Goal: Task Accomplishment & Management: Complete application form

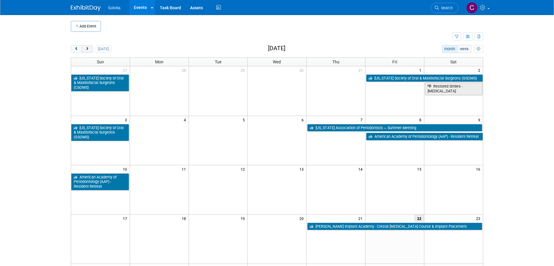
click at [85, 50] on span "next" at bounding box center [87, 49] width 4 height 4
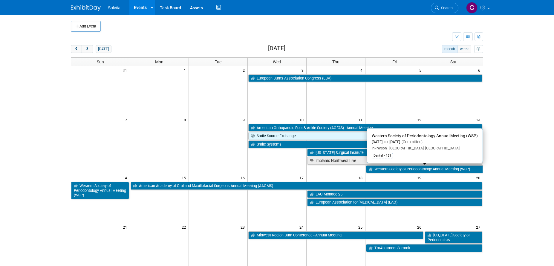
click at [458, 168] on link "Western Society of Periodontology Annual Meeting (WSP)" at bounding box center [424, 169] width 117 height 8
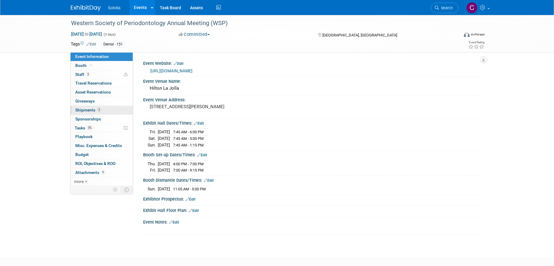
click at [90, 110] on span "Shipments 2" at bounding box center [88, 109] width 26 height 5
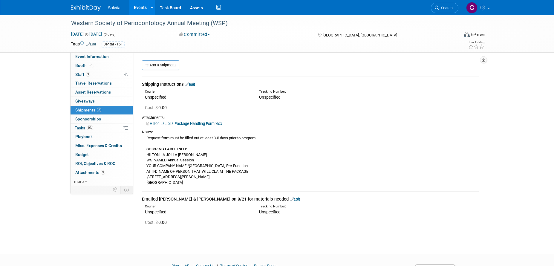
click at [192, 83] on link "Edit" at bounding box center [190, 84] width 10 height 4
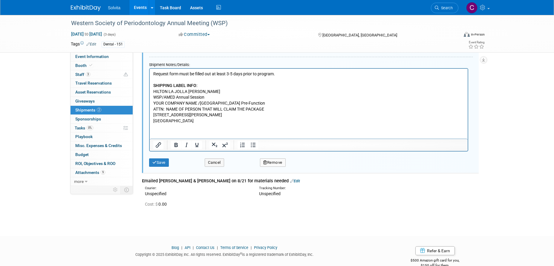
scroll to position [218, 0]
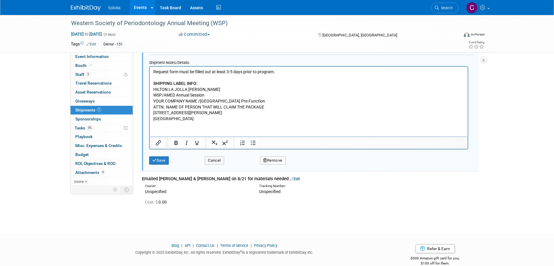
click at [272, 160] on button "Remove" at bounding box center [273, 160] width 26 height 8
click at [304, 166] on link "Yes" at bounding box center [305, 166] width 17 height 10
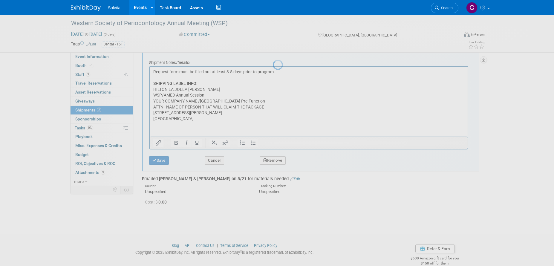
scroll to position [7, 0]
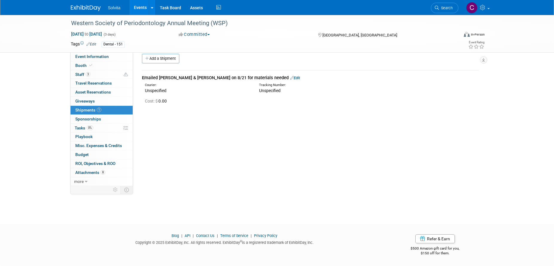
click at [290, 79] on link "Edit" at bounding box center [295, 78] width 10 height 4
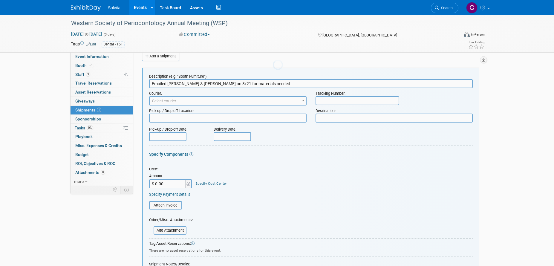
scroll to position [0, 0]
drag, startPoint x: 251, startPoint y: 83, endPoint x: 89, endPoint y: 81, distance: 162.1
click at [89, 81] on div "Event Information Event Info Booth Booth 3 Staff 3 Staff 0 Travel Reservations …" at bounding box center [276, 162] width 421 height 313
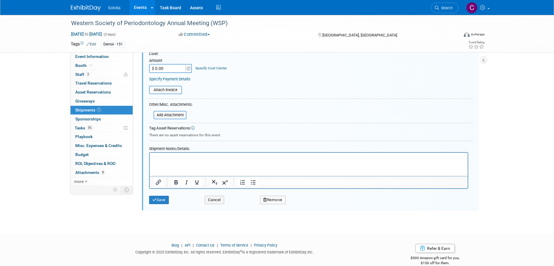
scroll to position [127, 0]
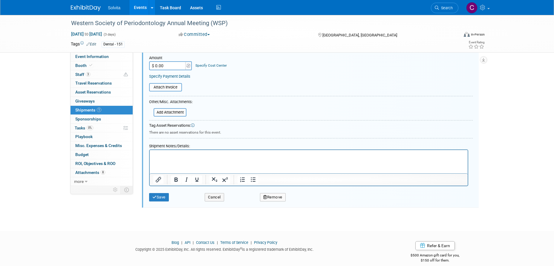
type input "Order received"
click at [210, 158] on p "Rich Text Area. Press ALT-0 for help." at bounding box center [308, 155] width 311 height 6
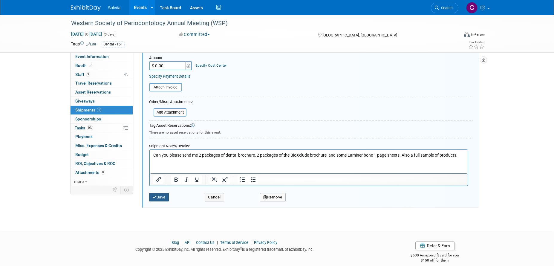
click at [164, 197] on button "Save" at bounding box center [159, 197] width 20 height 8
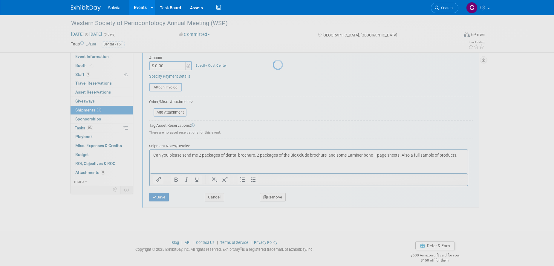
scroll to position [7, 0]
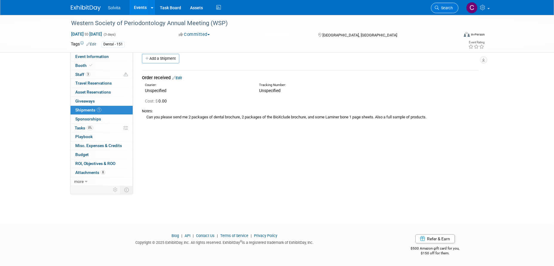
click at [448, 8] on span "Search" at bounding box center [446, 8] width 14 height 4
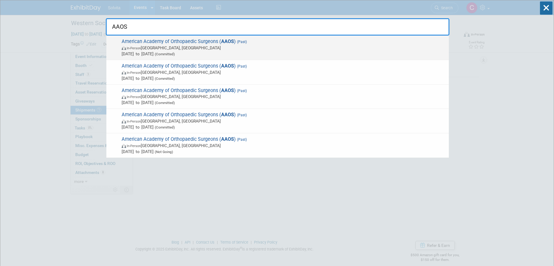
type input "AAOS"
click at [218, 53] on span "Mar 11, 2025 to Mar 15, 2025 (Committed)" at bounding box center [284, 54] width 324 height 6
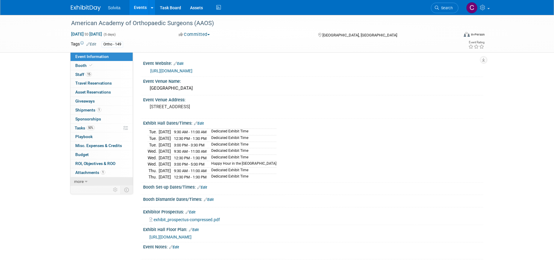
click at [84, 182] on link "more" at bounding box center [101, 181] width 62 height 9
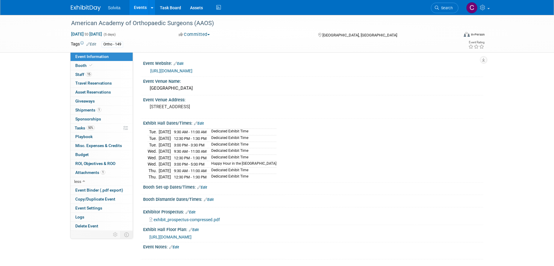
click at [133, 7] on link "Events" at bounding box center [140, 7] width 22 height 15
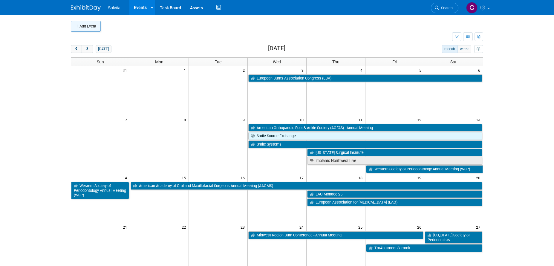
click at [92, 27] on button "Add Event" at bounding box center [86, 26] width 30 height 11
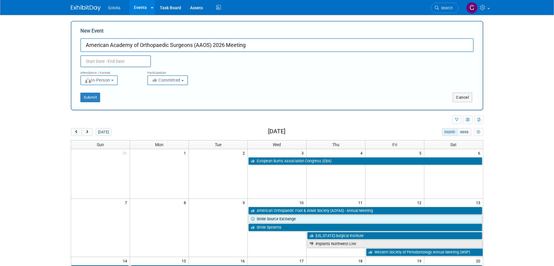
type input "American Academy of Orthopaedic Surgeons (AAOS) 2026 Meeting"
click at [87, 61] on input "text" at bounding box center [115, 61] width 70 height 12
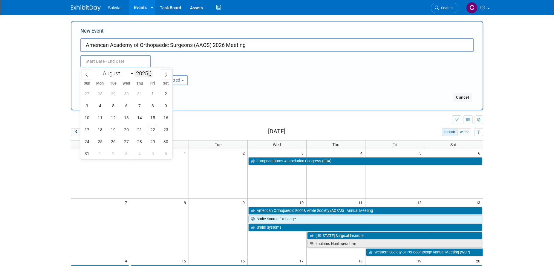
click at [147, 73] on input "2025" at bounding box center [143, 73] width 18 height 7
click at [150, 73] on span at bounding box center [150, 72] width 4 height 4
type input "2026"
click at [131, 73] on select "January February March April May June July August September October November De…" at bounding box center [117, 73] width 34 height 7
select select "2"
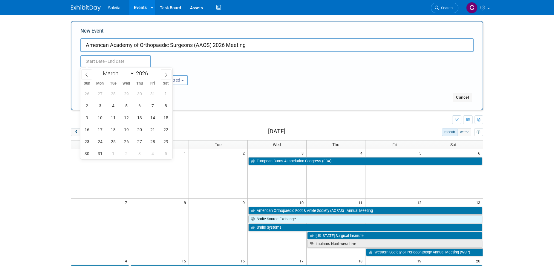
click at [100, 70] on select "January February March April May June July August September October November De…" at bounding box center [117, 73] width 34 height 7
click at [102, 95] on span "2" at bounding box center [100, 94] width 12 height 12
click at [153, 93] on span "6" at bounding box center [153, 94] width 12 height 12
type input "Mar 2, 2026 to Mar 6, 2026"
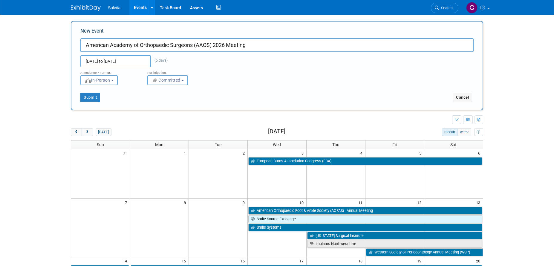
click at [227, 46] on input "American Academy of Orthopaedic Surgeons (AAOS) 2026 Meeting" at bounding box center [276, 45] width 393 height 14
type input "American Academy of Orthopaedic Surgeons (AAOS) 2026 Annual Meeting"
click at [87, 100] on button "Submit" at bounding box center [90, 98] width 20 height 10
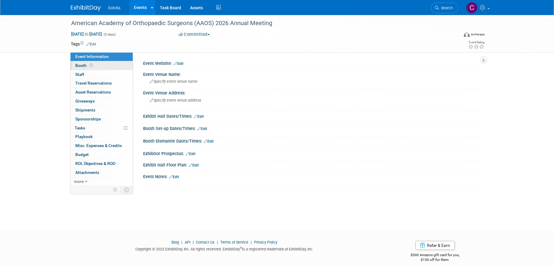
click at [79, 64] on span "Booth" at bounding box center [84, 65] width 19 height 5
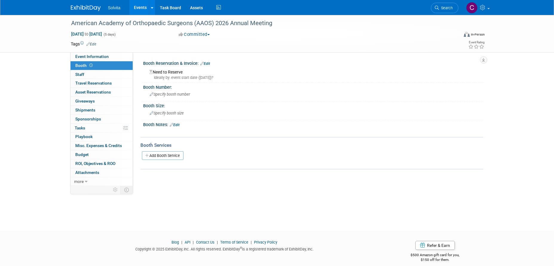
click at [179, 72] on div "Need to Reserve Ideally by: event start date (Mon. Mar 2, 2026)?" at bounding box center [312, 73] width 331 height 13
click at [189, 76] on div "Ideally by: event start date (Mon. Mar 2, 2026)?" at bounding box center [313, 77] width 329 height 5
click at [207, 63] on link "Edit" at bounding box center [205, 64] width 10 height 4
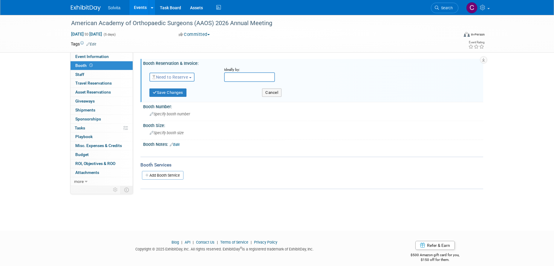
click at [181, 76] on span "Need to Reserve" at bounding box center [170, 77] width 36 height 5
click at [176, 94] on link "Reserved" at bounding box center [182, 95] width 64 height 8
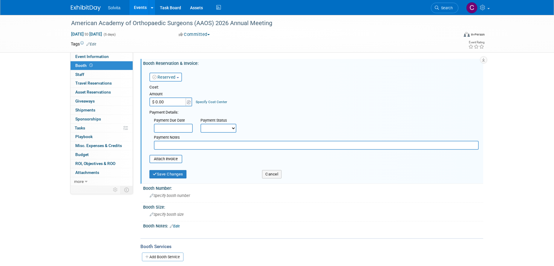
click at [173, 102] on input "$ 0.00" at bounding box center [167, 101] width 37 height 9
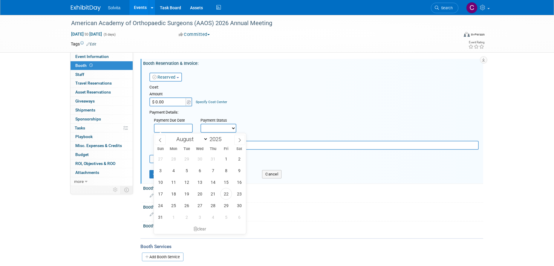
click at [175, 124] on input "text" at bounding box center [173, 128] width 39 height 9
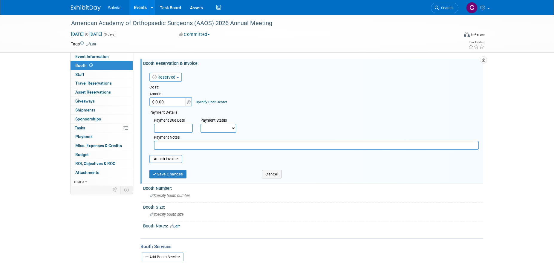
click at [220, 125] on select "Not Paid Yet Partially Paid Paid in Full" at bounding box center [218, 128] width 36 height 9
click at [225, 92] on td "Specify Cost Center Cost Center -- Not Specified --" at bounding box center [210, 98] width 34 height 16
click at [173, 74] on button "Reserved" at bounding box center [165, 77] width 33 height 9
click at [238, 68] on div "Reserved Need to Reserve Reserved No Reservation Required Ideally by:" at bounding box center [314, 75] width 338 height 17
click at [275, 175] on button "Cancel" at bounding box center [271, 174] width 19 height 8
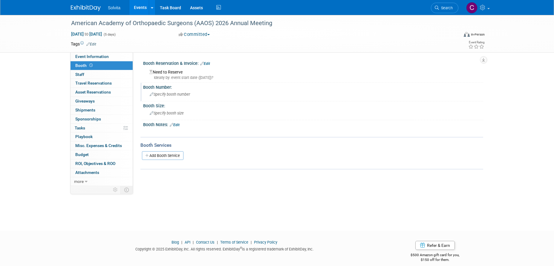
click at [169, 94] on span "Specify booth number" at bounding box center [170, 94] width 40 height 4
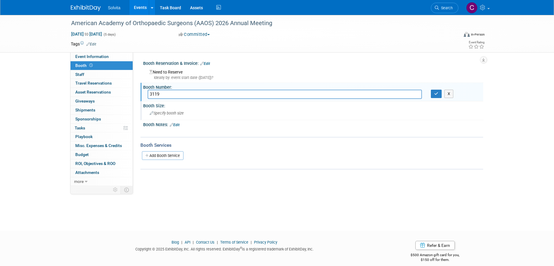
type input "3119"
click at [170, 114] on span "Specify booth size" at bounding box center [167, 113] width 34 height 4
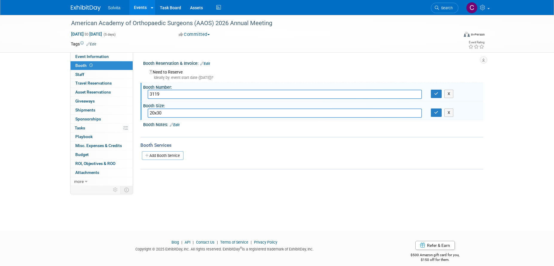
type input "20x30"
click at [438, 95] on icon "button" at bounding box center [436, 94] width 4 height 4
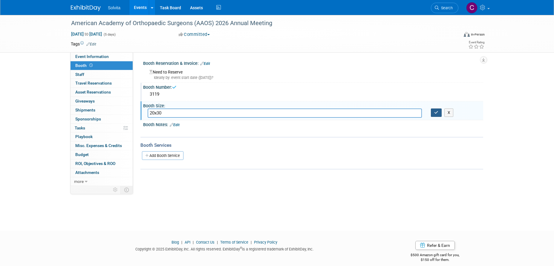
click at [437, 114] on icon "button" at bounding box center [436, 112] width 4 height 4
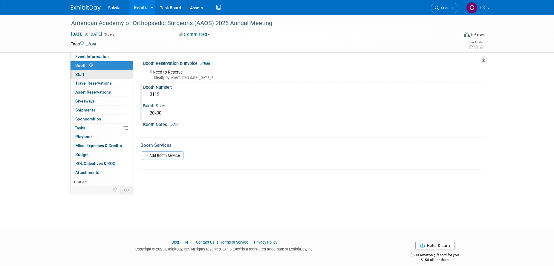
click at [87, 73] on link "0 Staff 0" at bounding box center [101, 74] width 62 height 9
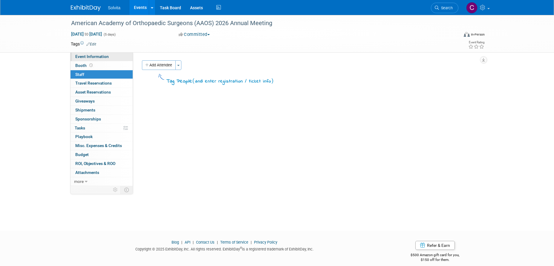
click at [86, 57] on span "Event Information" at bounding box center [91, 56] width 33 height 5
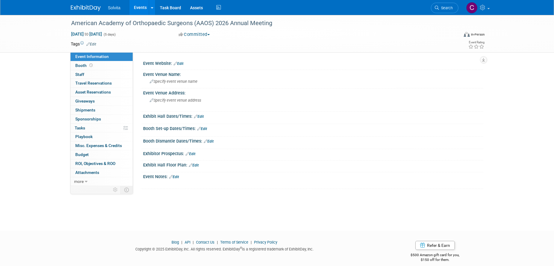
click at [199, 164] on link "Edit" at bounding box center [194, 165] width 10 height 4
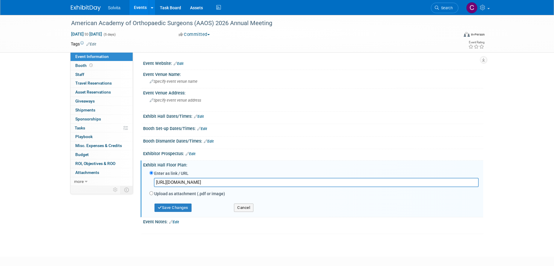
scroll to position [0, 418]
type input "https://aaos26.mapyourshow.com/8_0/exhview/index.cfm?selectedBooth=3119&utm_cam…"
click at [176, 209] on button "Save Changes" at bounding box center [172, 207] width 37 height 8
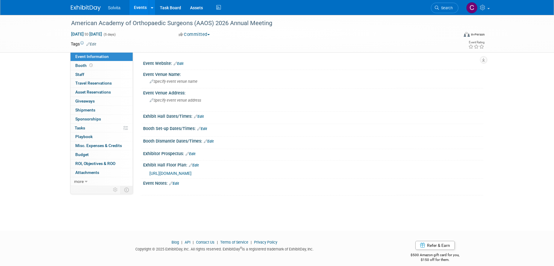
click at [182, 62] on link "Edit" at bounding box center [178, 64] width 10 height 4
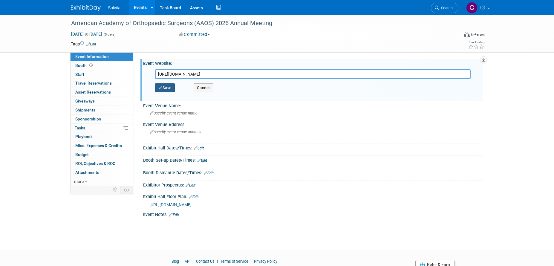
type input "https://www.aaos.org/annual/"
click at [166, 87] on button "Save" at bounding box center [165, 87] width 20 height 9
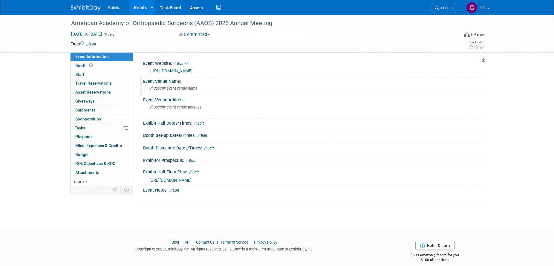
click at [202, 89] on div "Specify event venue name" at bounding box center [312, 88] width 331 height 9
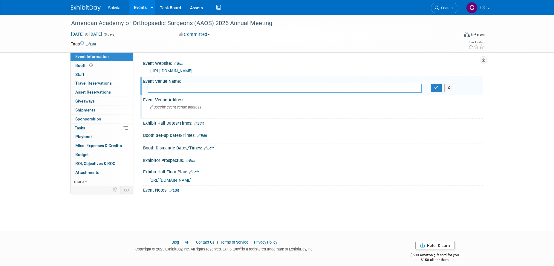
click at [178, 107] on span "Specify event venue address" at bounding box center [175, 107] width 51 height 4
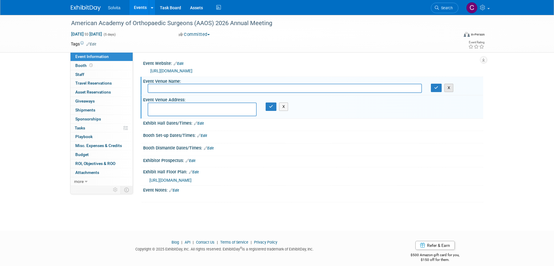
click at [448, 87] on button "X" at bounding box center [448, 88] width 9 height 8
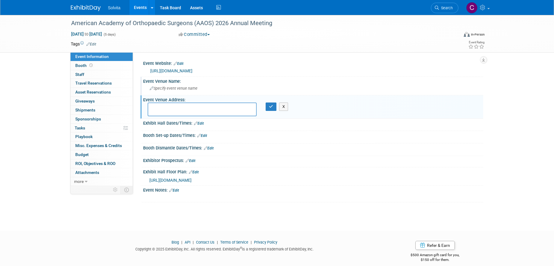
click at [242, 109] on textarea at bounding box center [201, 109] width 109 height 14
type textarea "New Orleans, LA"
click at [270, 105] on icon "button" at bounding box center [271, 106] width 4 height 4
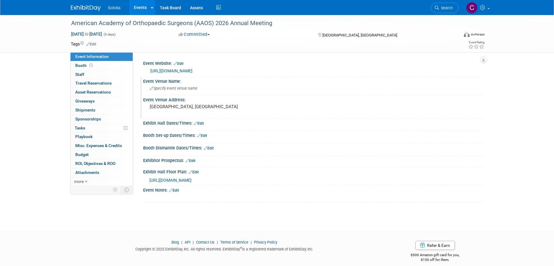
click at [95, 43] on link "Edit" at bounding box center [91, 44] width 10 height 4
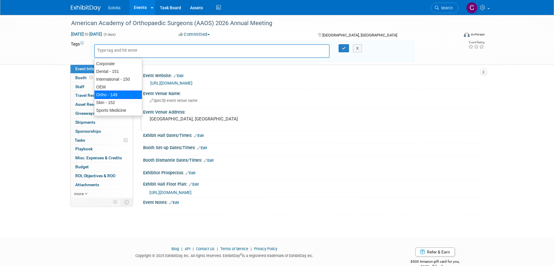
click at [111, 96] on div "Ortho - 149" at bounding box center [118, 94] width 48 height 8
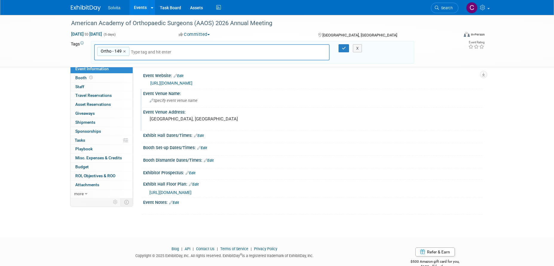
type input "Ortho - 149"
click at [340, 44] on button "button" at bounding box center [343, 48] width 11 height 8
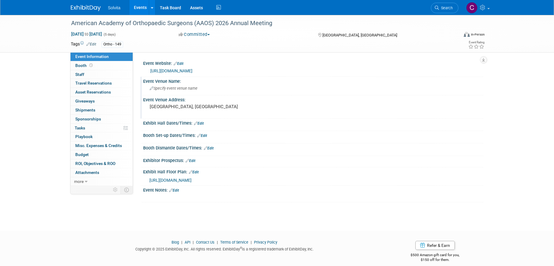
click at [181, 88] on span "Specify event venue name" at bounding box center [174, 88] width 48 height 4
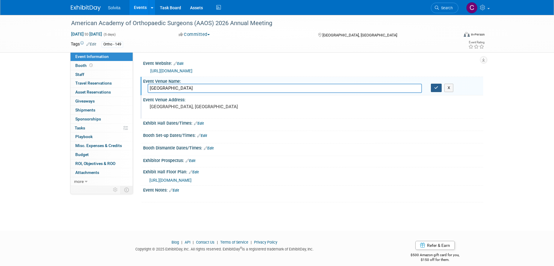
type input "Morial Convention Center"
click at [437, 86] on icon "button" at bounding box center [436, 88] width 4 height 4
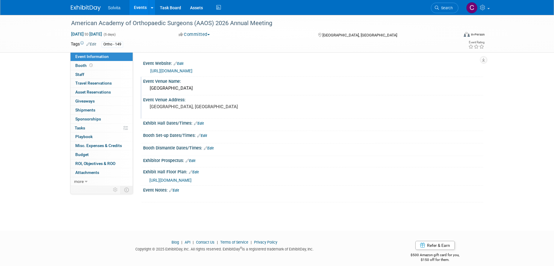
click at [174, 107] on pre "New Orleans, LA" at bounding box center [214, 106] width 128 height 5
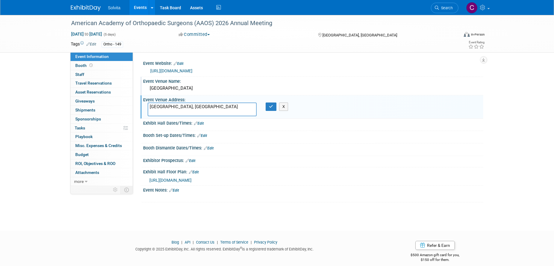
click at [149, 107] on textarea "New Orleans, LA" at bounding box center [201, 109] width 109 height 14
click at [206, 105] on textarea "900 Convention Center Blvd, New Orleans, LA 70130New Orleans, LA" at bounding box center [201, 109] width 109 height 14
drag, startPoint x: 204, startPoint y: 107, endPoint x: 265, endPoint y: 106, distance: 61.5
click at [265, 106] on div "900 Convention Center Blvd, New Orleans, LA 70130New Orleans, LA X" at bounding box center [214, 109] width 142 height 14
drag, startPoint x: 205, startPoint y: 107, endPoint x: 216, endPoint y: 104, distance: 12.0
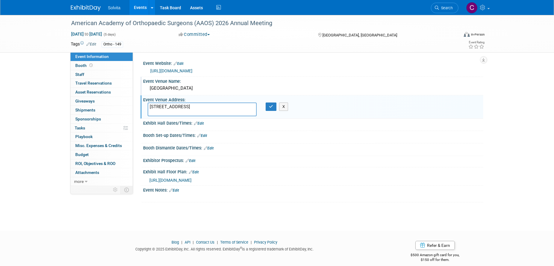
click at [216, 104] on textarea "900 Convention Center Blvd70130New Orleans, LA" at bounding box center [201, 109] width 109 height 14
click at [217, 111] on textarea "900 Convention Center Blvd New Orleans, LA" at bounding box center [201, 109] width 109 height 14
type textarea "900 Convention Center Blvd New Orleans, LA 70130"
click at [272, 106] on icon "button" at bounding box center [271, 106] width 4 height 4
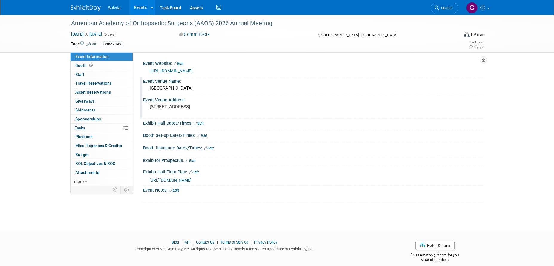
click at [202, 124] on link "Edit" at bounding box center [199, 123] width 10 height 4
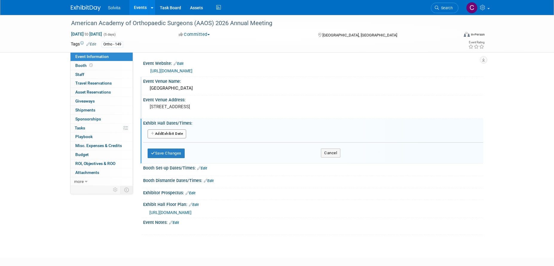
click at [173, 132] on button "Add Another Exhibit Date" at bounding box center [166, 133] width 39 height 9
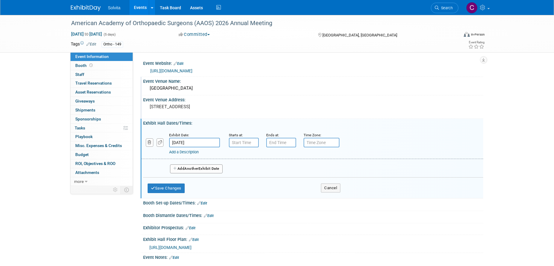
click at [204, 143] on input "Mar 2, 2026" at bounding box center [194, 143] width 51 height 10
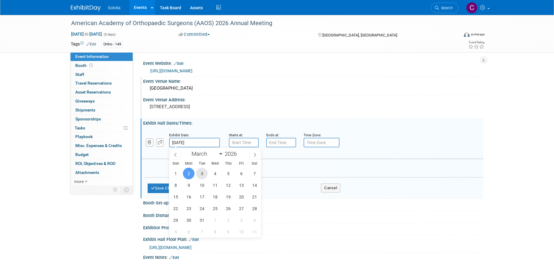
click at [200, 173] on span "3" at bounding box center [202, 173] width 12 height 12
type input "Mar 3, 2026"
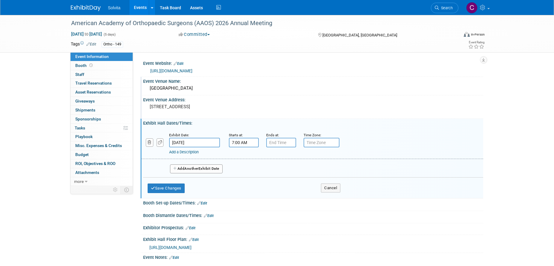
click at [243, 143] on input "7:00 AM" at bounding box center [244, 143] width 30 height 10
click at [243, 159] on span at bounding box center [242, 157] width 10 height 10
type input "9:00 AM"
click at [287, 197] on span at bounding box center [287, 196] width 40 height 10
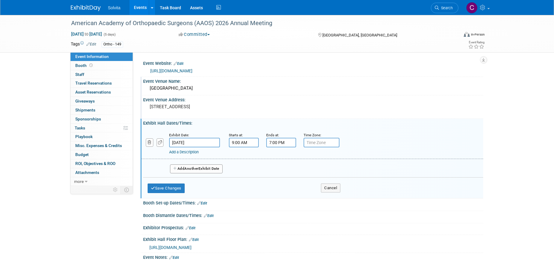
click at [275, 143] on input "7:00 PM" at bounding box center [281, 143] width 30 height 10
click at [279, 179] on span at bounding box center [280, 183] width 10 height 10
type input "5:00 PM"
click at [318, 196] on span at bounding box center [324, 196] width 40 height 10
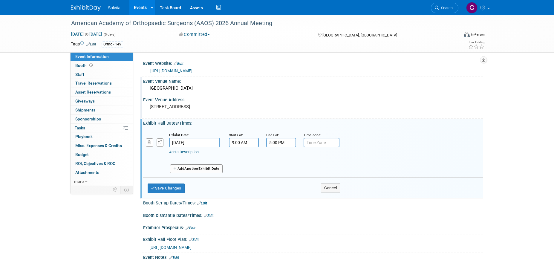
click at [198, 169] on span "Another" at bounding box center [191, 168] width 14 height 4
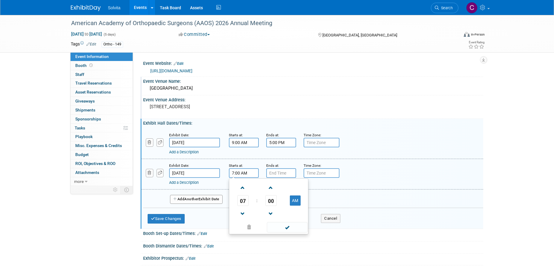
click at [238, 174] on input "7:00 AM" at bounding box center [244, 173] width 30 height 10
click at [242, 187] on span at bounding box center [242, 187] width 10 height 10
type input "9:00 AM"
click at [284, 227] on span at bounding box center [287, 227] width 40 height 10
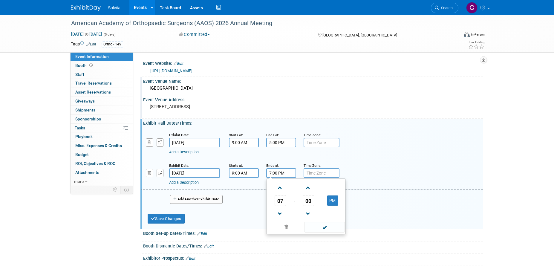
click at [272, 169] on input "7:00 PM" at bounding box center [281, 173] width 30 height 10
click at [282, 213] on span at bounding box center [280, 213] width 10 height 10
type input "5:00 PM"
click at [318, 224] on span at bounding box center [324, 227] width 40 height 10
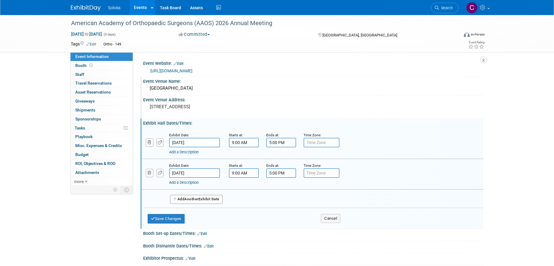
click at [192, 197] on span "Another" at bounding box center [191, 199] width 14 height 4
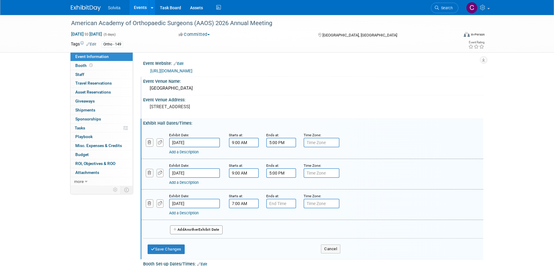
click at [241, 205] on input "7:00 AM" at bounding box center [244, 204] width 30 height 10
click at [242, 219] on span at bounding box center [242, 218] width 10 height 10
type input "9:00 AM"
click at [283, 260] on span at bounding box center [287, 257] width 40 height 10
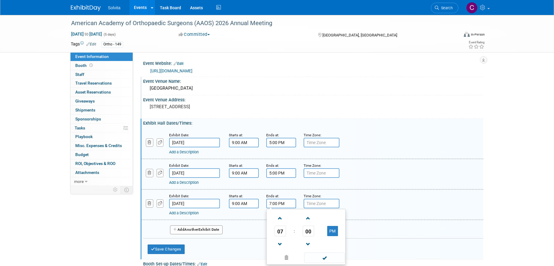
click at [271, 204] on input "7:00 PM" at bounding box center [281, 204] width 30 height 10
click at [280, 243] on span at bounding box center [280, 244] width 10 height 10
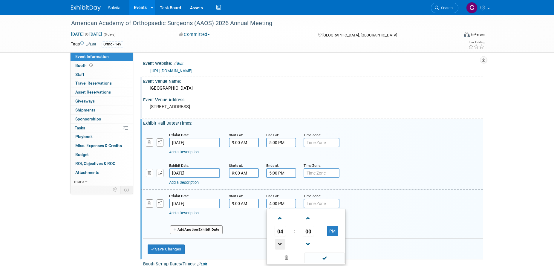
type input "3:00 PM"
click at [321, 258] on span at bounding box center [324, 257] width 40 height 10
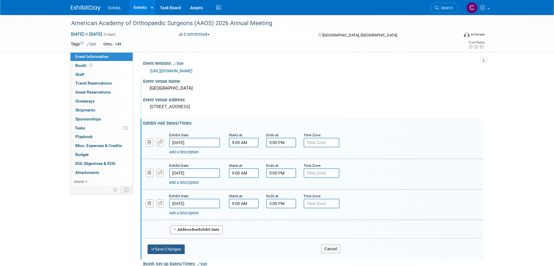
click at [174, 249] on button "Save Changes" at bounding box center [165, 249] width 37 height 10
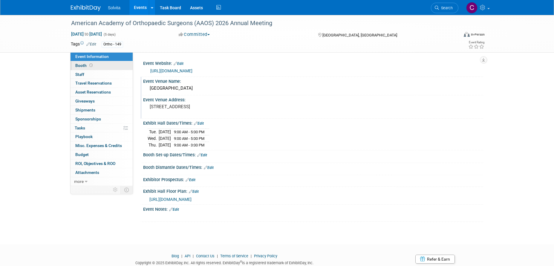
click at [80, 64] on span "Booth" at bounding box center [84, 65] width 19 height 5
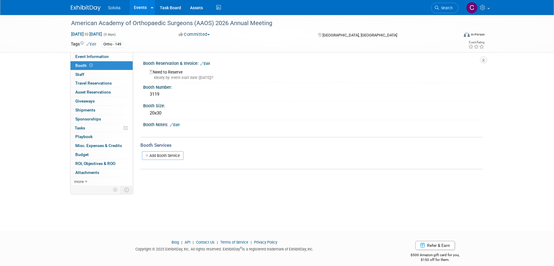
click at [210, 63] on link "Edit" at bounding box center [205, 64] width 10 height 4
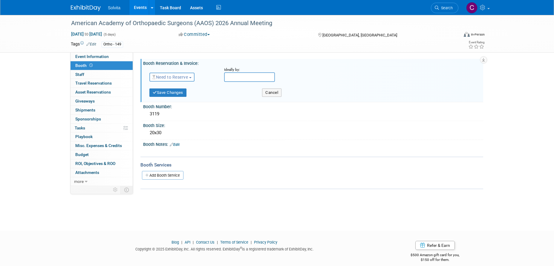
click at [193, 79] on button "Need to Reserve" at bounding box center [171, 77] width 45 height 9
click at [177, 96] on link "Reserved" at bounding box center [182, 95] width 64 height 8
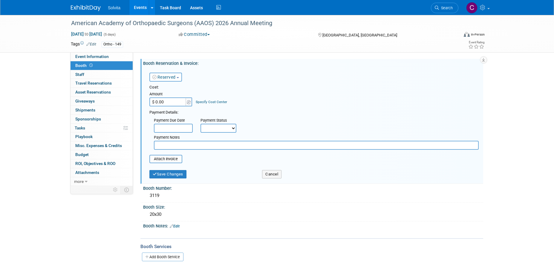
click at [230, 128] on select "Not Paid Yet Partially Paid Paid in Full" at bounding box center [218, 128] width 36 height 9
select select "3"
click at [200, 124] on select "Not Paid Yet Partially Paid Paid in Full" at bounding box center [218, 128] width 36 height 9
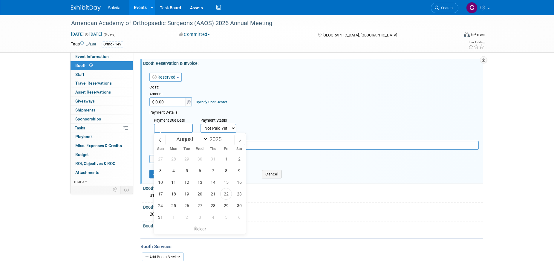
click at [179, 130] on input "text" at bounding box center [173, 128] width 39 height 9
click at [200, 140] on select "January February March April May June July August September October November De…" at bounding box center [190, 138] width 34 height 7
select select "9"
click at [173, 135] on select "January February March April May June July August September October November De…" at bounding box center [190, 138] width 34 height 7
click at [211, 205] on span "30" at bounding box center [213, 205] width 12 height 12
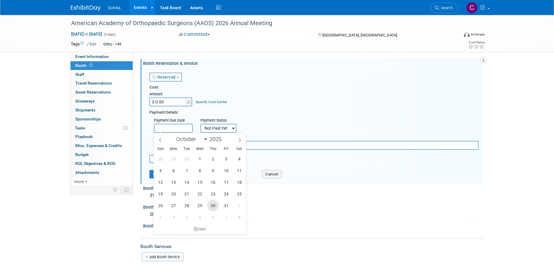
type input "Oct 30, 2025"
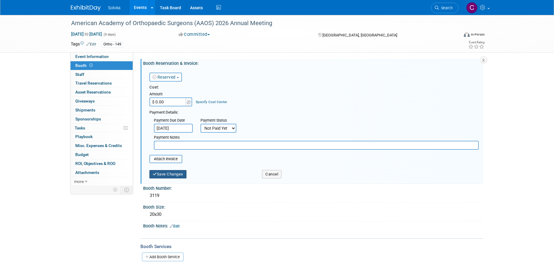
click at [177, 176] on button "Save Changes" at bounding box center [167, 174] width 37 height 8
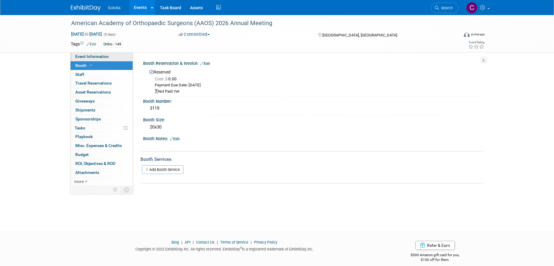
click at [86, 56] on span "Event Information" at bounding box center [91, 56] width 33 height 5
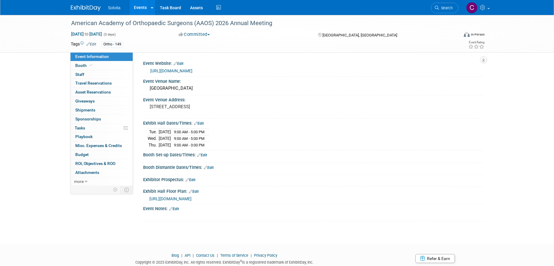
click at [211, 167] on link "Edit" at bounding box center [209, 167] width 10 height 4
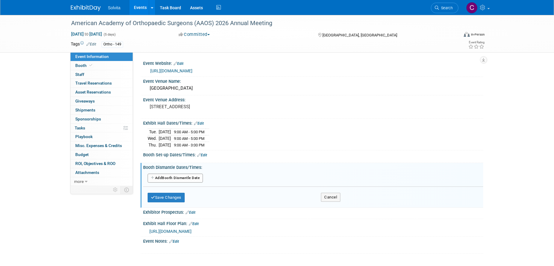
click at [182, 178] on button "Add Another Booth Dismantle Date" at bounding box center [174, 177] width 55 height 9
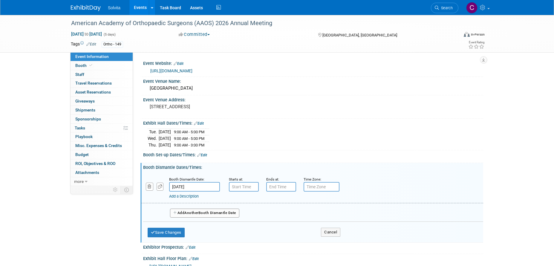
click at [210, 184] on input "Mar 6, 2026" at bounding box center [194, 187] width 51 height 10
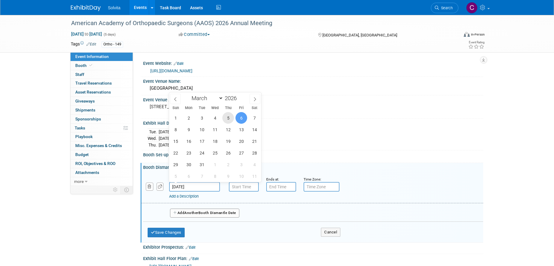
click at [228, 118] on span "5" at bounding box center [228, 118] width 12 height 12
type input "Mar 5, 2026"
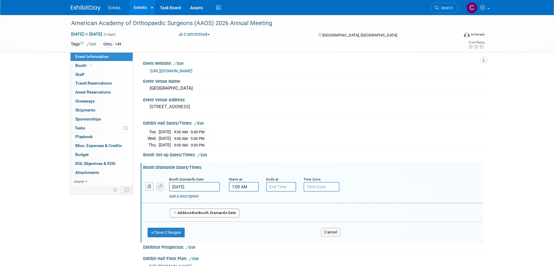
click at [241, 186] on input "7:00 AM" at bounding box center [244, 187] width 30 height 10
click at [243, 222] on span at bounding box center [242, 227] width 10 height 10
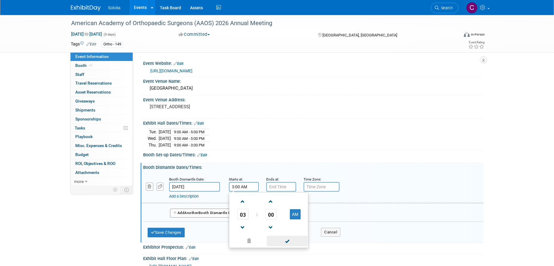
click at [285, 240] on span at bounding box center [287, 241] width 40 height 10
click at [285, 240] on div "Booth Dismantle Date: Mar 5, 2026 Starts at: 3:00 AM Ends at: Time Zone: Apply …" at bounding box center [313, 205] width 340 height 71
click at [247, 186] on input "3:00 AM" at bounding box center [244, 187] width 30 height 10
click at [294, 213] on button "AM" at bounding box center [295, 214] width 11 height 10
type input "3:00 PM"
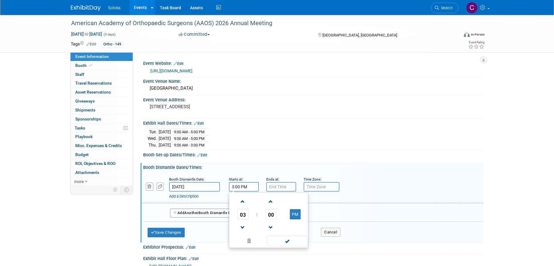
type input "7:00 PM"
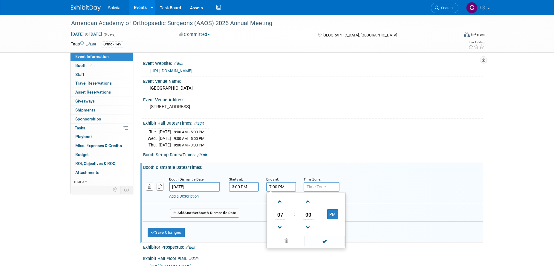
click at [282, 188] on input "7:00 PM" at bounding box center [281, 187] width 30 height 10
click at [324, 241] on span at bounding box center [324, 241] width 40 height 10
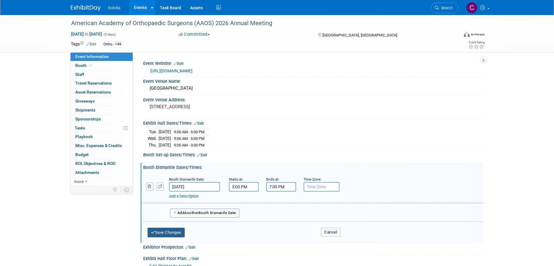
drag, startPoint x: 176, startPoint y: 232, endPoint x: 234, endPoint y: 226, distance: 58.9
click at [176, 232] on button "Save Changes" at bounding box center [165, 233] width 37 height 10
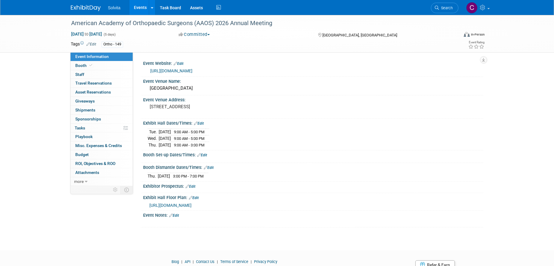
click at [204, 154] on link "Edit" at bounding box center [202, 155] width 10 height 4
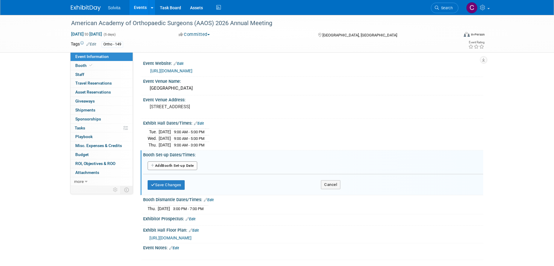
click at [174, 161] on button "Add Another Booth Set-up Date" at bounding box center [172, 165] width 50 height 9
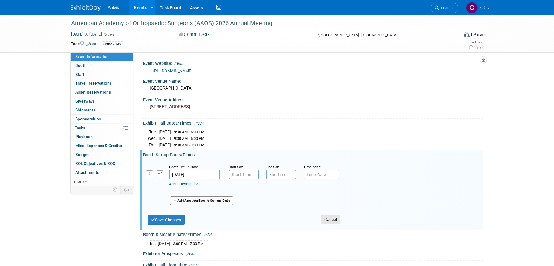
click at [335, 222] on button "Cancel" at bounding box center [330, 219] width 19 height 9
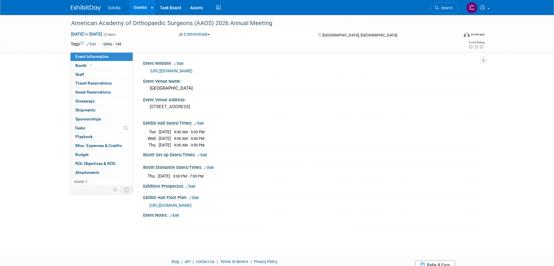
click at [194, 185] on link "Edit" at bounding box center [190, 186] width 10 height 4
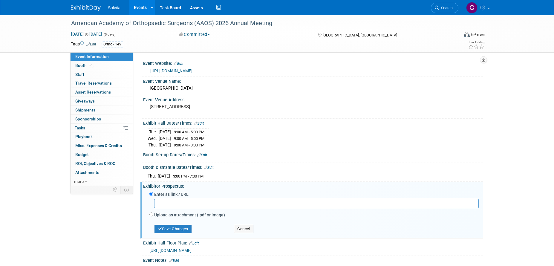
click at [193, 201] on input "text" at bounding box center [316, 203] width 325 height 9
type input "https://www.aaos.org/annual/attend/attendee-resources/frequently-asked-question…"
click at [185, 229] on button "Save Changes" at bounding box center [172, 229] width 37 height 8
